Goal: Complete application form

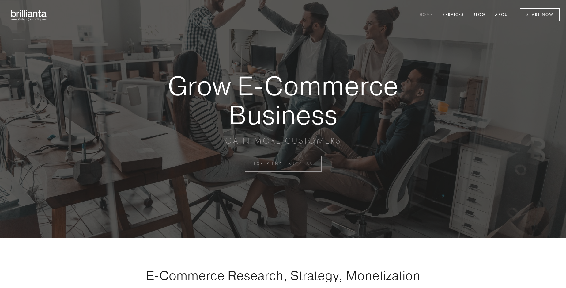
scroll to position [1605, 0]
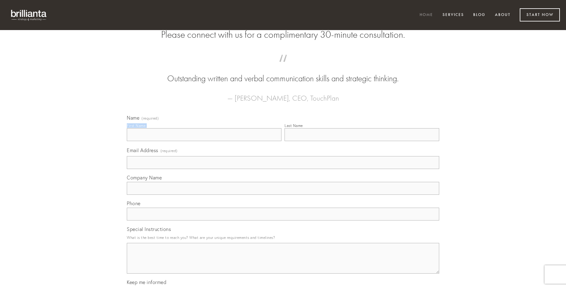
type input "[PERSON_NAME]"
click at [362, 141] on input "Last Name" at bounding box center [362, 134] width 155 height 13
type input "[PERSON_NAME]"
click at [283, 169] on input "Email Address (required)" at bounding box center [283, 162] width 312 height 13
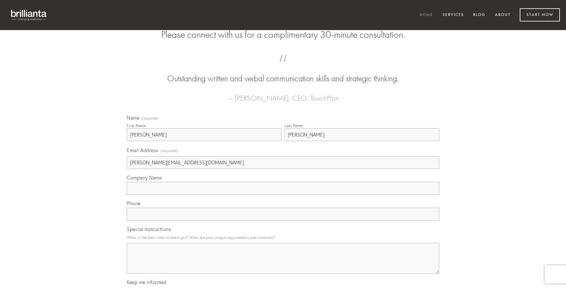
type input "[PERSON_NAME][EMAIL_ADDRESS][DOMAIN_NAME]"
click at [283, 194] on input "Company Name" at bounding box center [283, 188] width 312 height 13
type input "surgo"
click at [283, 220] on input "text" at bounding box center [283, 213] width 312 height 13
click at [283, 263] on textarea "Special Instructions" at bounding box center [283, 258] width 312 height 31
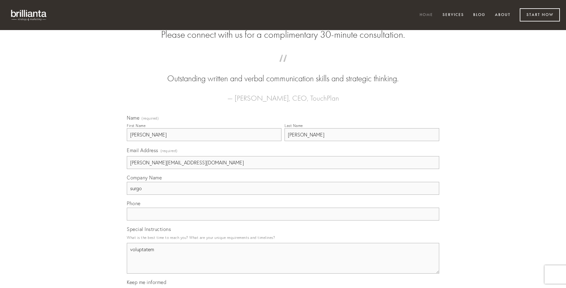
type textarea "voluptatem"
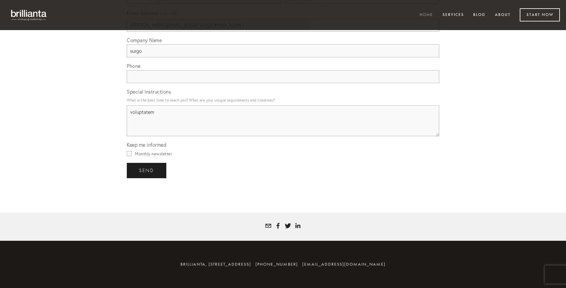
click at [147, 170] on span "send" at bounding box center [146, 171] width 15 height 6
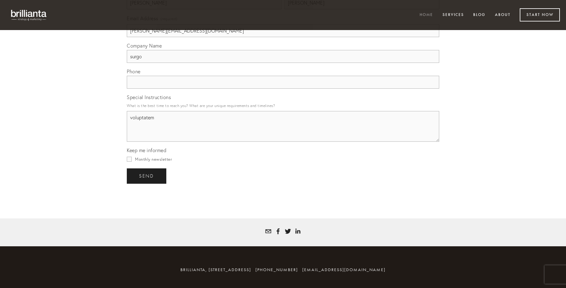
scroll to position [1587, 0]
